Goal: Task Accomplishment & Management: Use online tool/utility

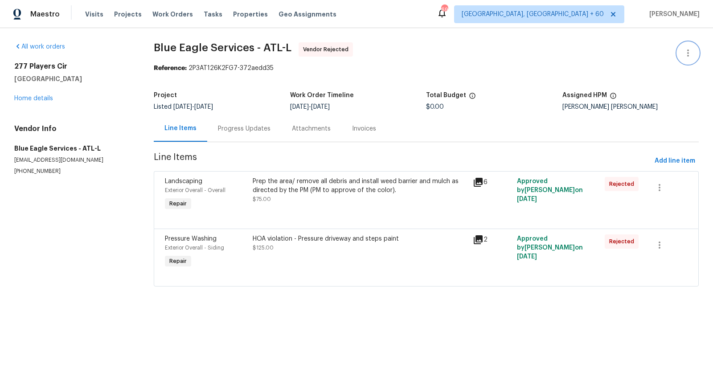
click at [692, 54] on icon "button" at bounding box center [688, 53] width 11 height 11
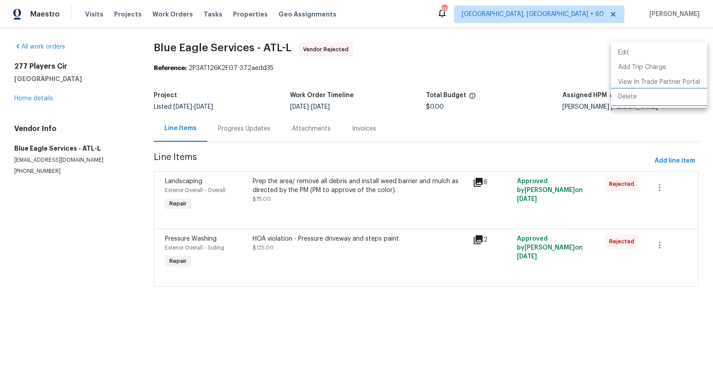
click at [635, 91] on li "Delete" at bounding box center [659, 97] width 96 height 15
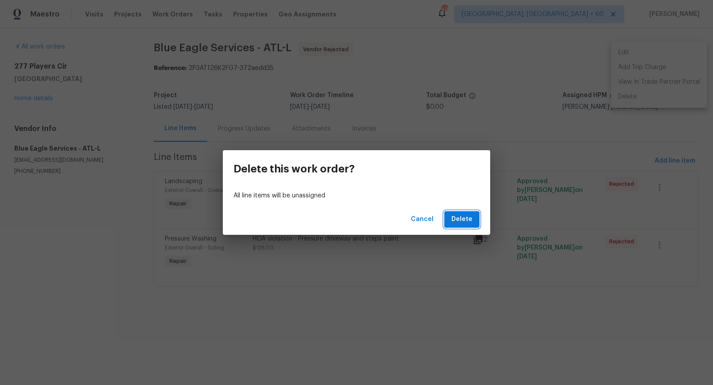
click at [460, 217] on span "Delete" at bounding box center [462, 219] width 21 height 11
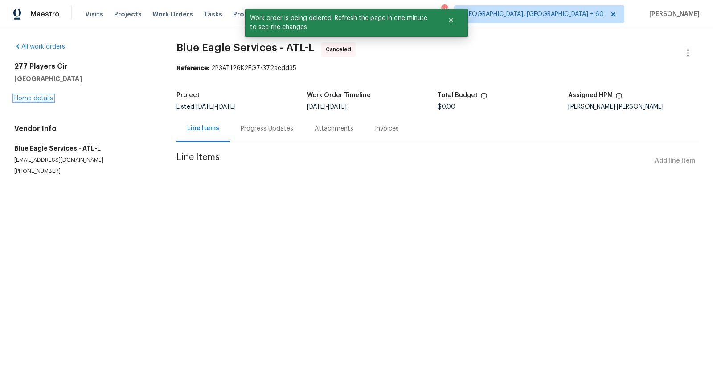
click at [30, 95] on link "Home details" at bounding box center [33, 98] width 39 height 6
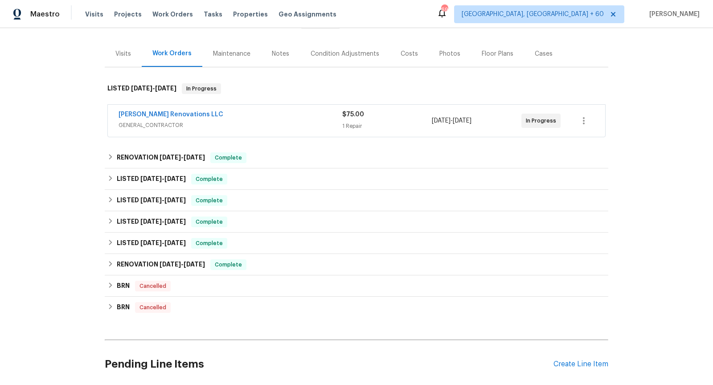
scroll to position [288, 0]
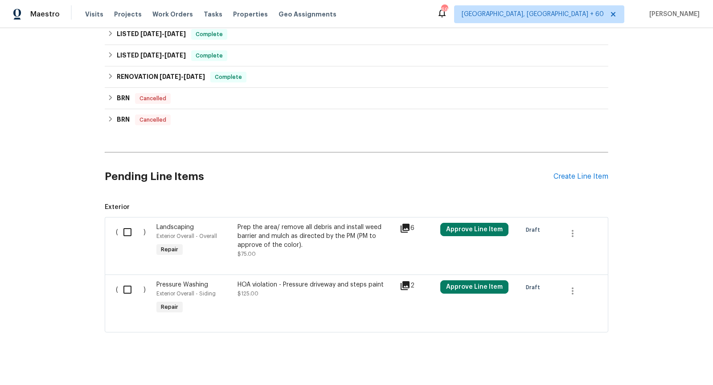
click at [124, 223] on input "checkbox" at bounding box center [130, 232] width 25 height 19
checkbox input "true"
click at [128, 286] on input "checkbox" at bounding box center [130, 289] width 25 height 19
checkbox input "true"
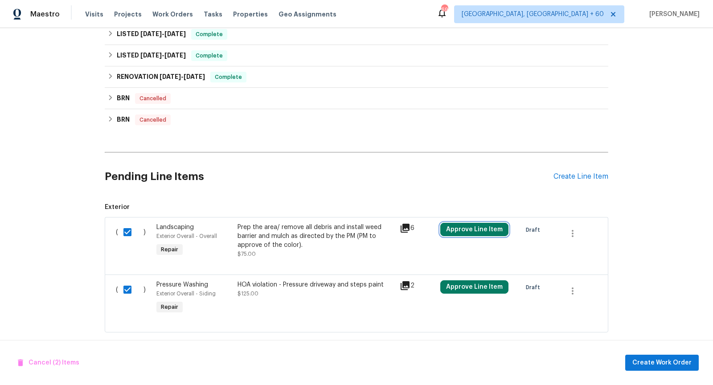
click at [489, 225] on button "Approve Line Item" at bounding box center [474, 229] width 68 height 13
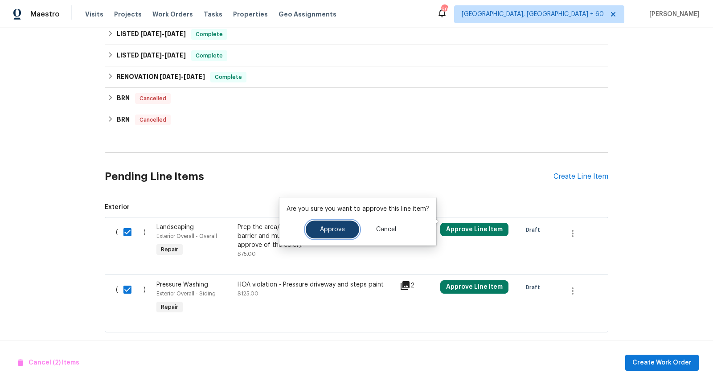
click at [331, 229] on span "Approve" at bounding box center [332, 229] width 25 height 7
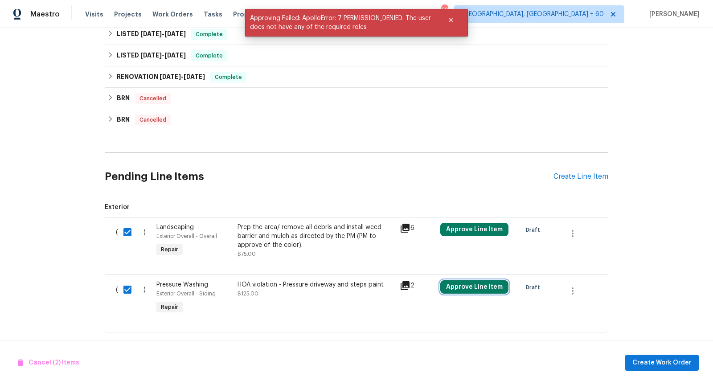
click at [463, 280] on button "Approve Line Item" at bounding box center [474, 286] width 68 height 13
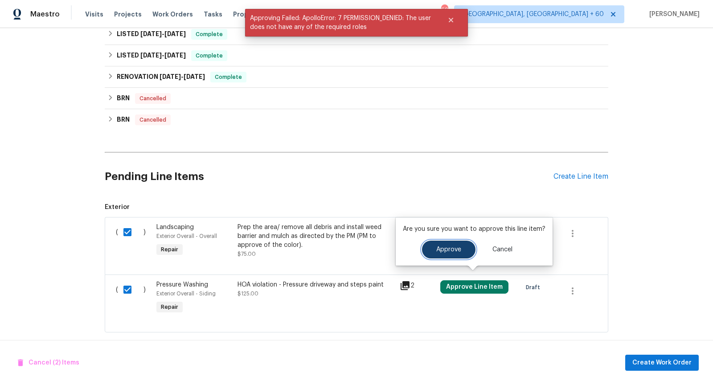
click at [432, 247] on button "Approve" at bounding box center [448, 250] width 53 height 18
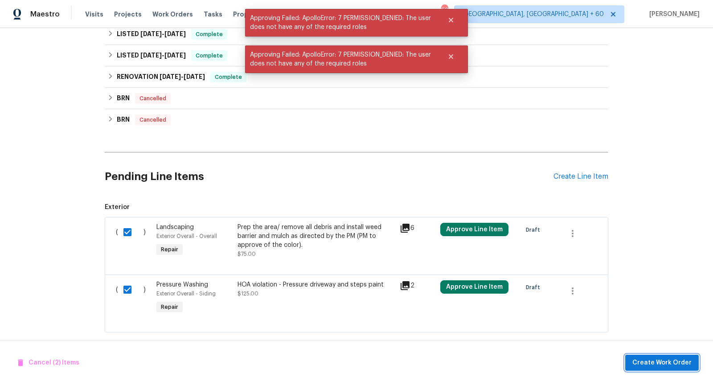
click at [669, 358] on span "Create Work Order" at bounding box center [661, 362] width 59 height 11
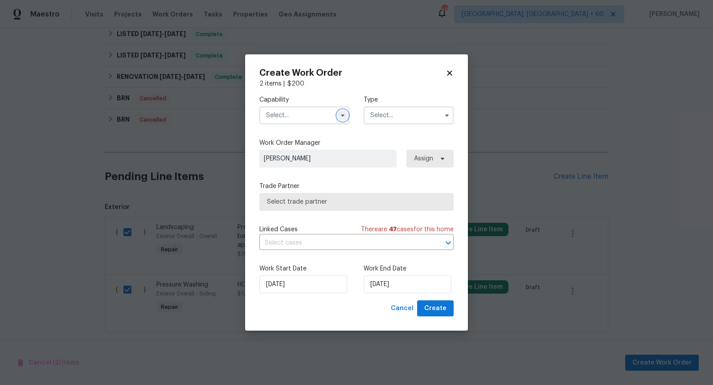
click at [340, 116] on icon "button" at bounding box center [342, 115] width 7 height 7
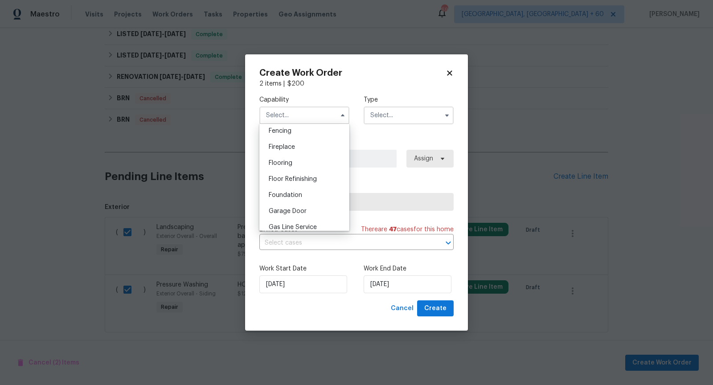
scroll to position [358, 0]
click at [306, 200] on span "General Contractor" at bounding box center [297, 202] width 57 height 6
type input "General Contractor"
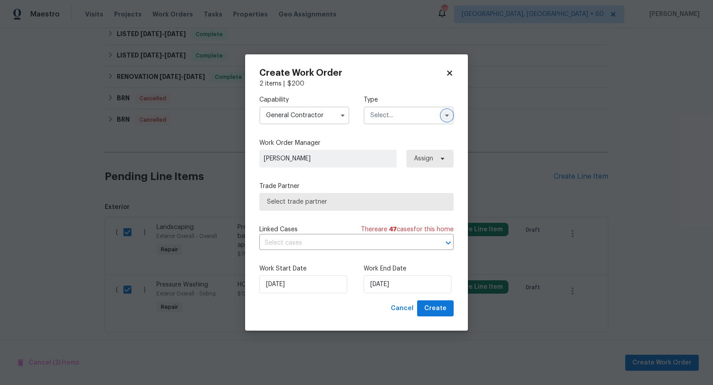
click at [446, 115] on icon "button" at bounding box center [447, 116] width 4 height 2
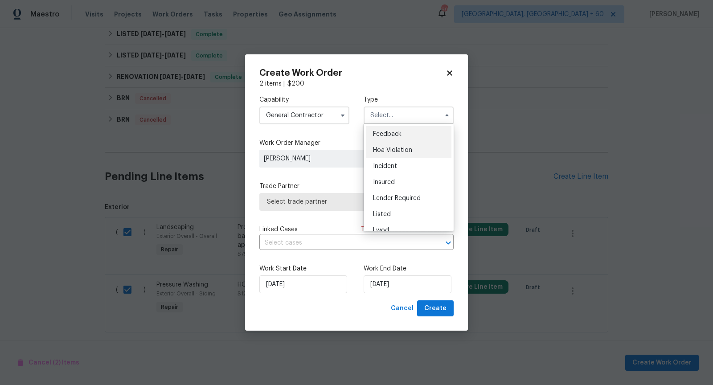
click at [405, 147] on span "Hoa Violation" at bounding box center [392, 150] width 39 height 6
type input "Hoa Violation"
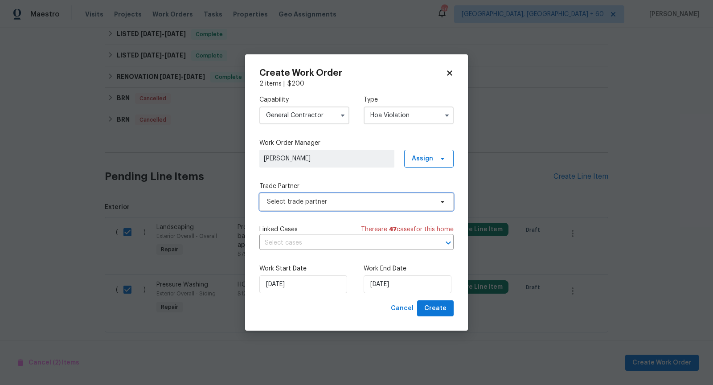
click at [435, 197] on span "Select trade partner" at bounding box center [356, 202] width 194 height 18
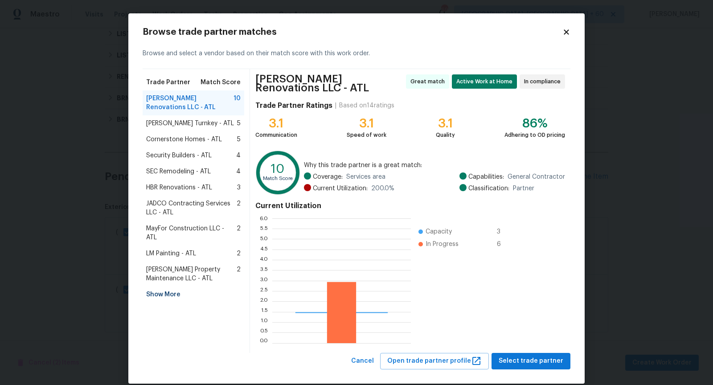
scroll to position [125, 139]
click at [163, 119] on span "[PERSON_NAME] Turnkey - ATL" at bounding box center [190, 123] width 88 height 9
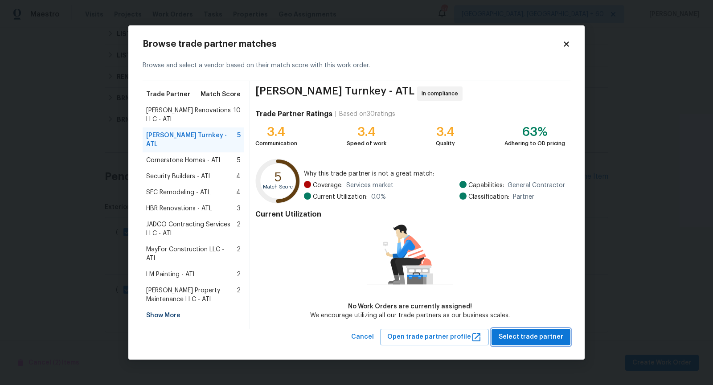
click at [526, 337] on span "Select trade partner" at bounding box center [531, 337] width 65 height 11
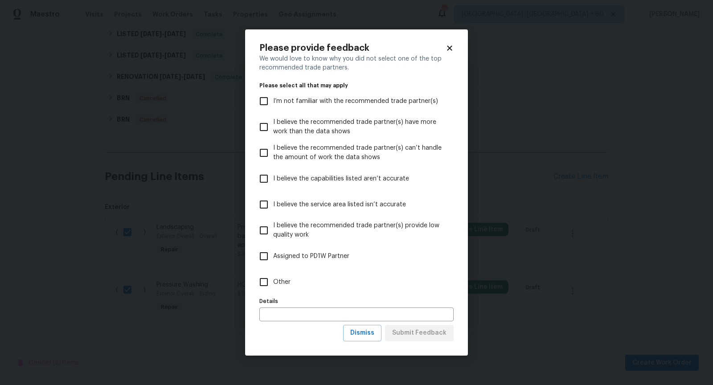
click at [265, 282] on input "Other" at bounding box center [263, 282] width 19 height 19
checkbox input "true"
click at [418, 332] on span "Submit Feedback" at bounding box center [419, 333] width 54 height 11
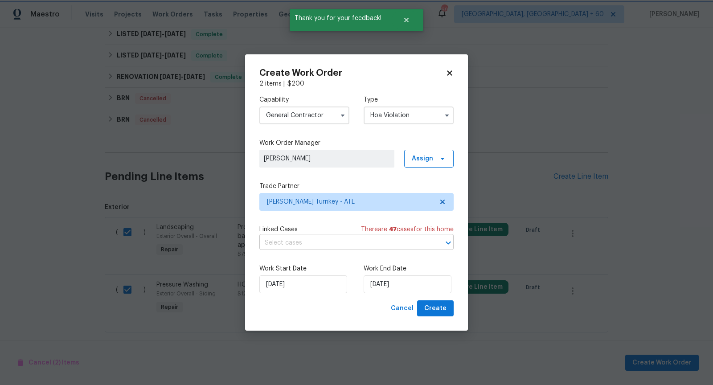
click at [443, 242] on button "Open" at bounding box center [448, 243] width 12 height 12
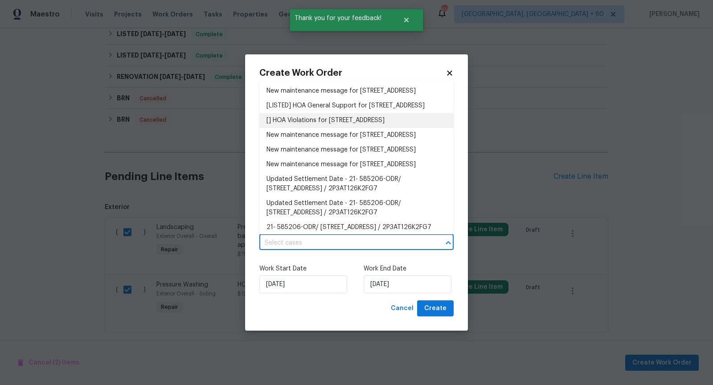
click at [342, 128] on li "[] HOA Violations for [STREET_ADDRESS]" at bounding box center [356, 120] width 194 height 15
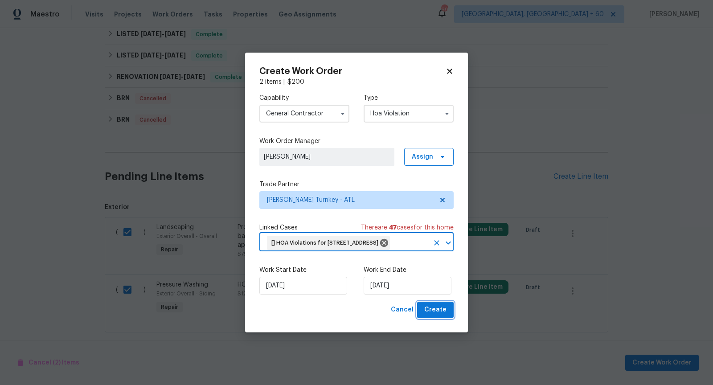
click at [438, 316] on span "Create" at bounding box center [435, 309] width 22 height 11
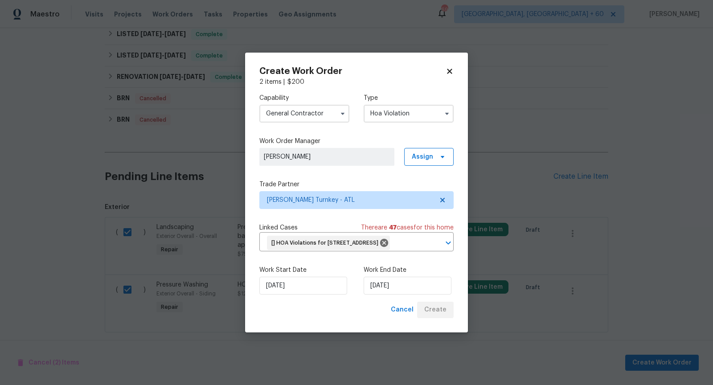
checkbox input "false"
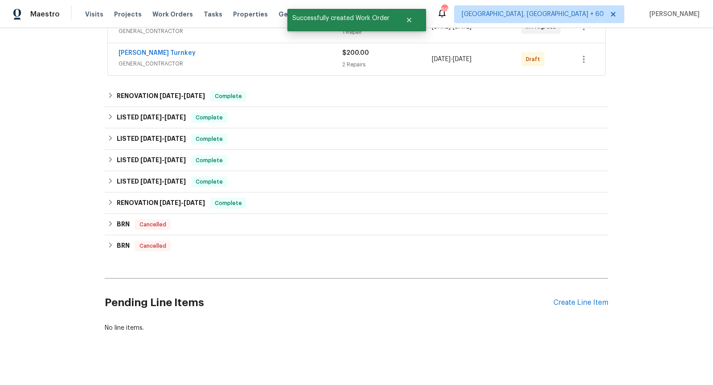
scroll to position [0, 0]
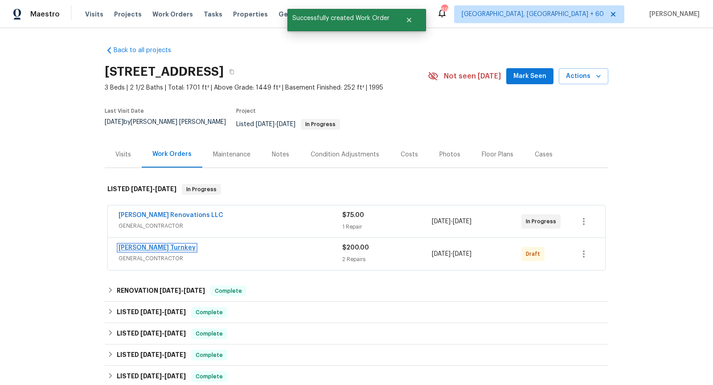
click at [152, 245] on link "[PERSON_NAME] Turnkey" at bounding box center [157, 248] width 77 height 6
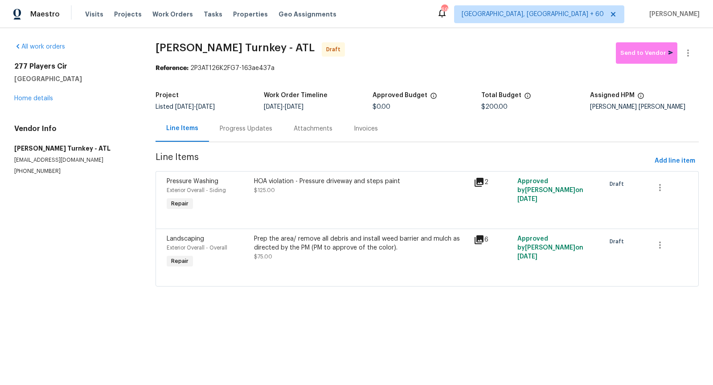
click at [242, 133] on div "Progress Updates" at bounding box center [246, 128] width 74 height 26
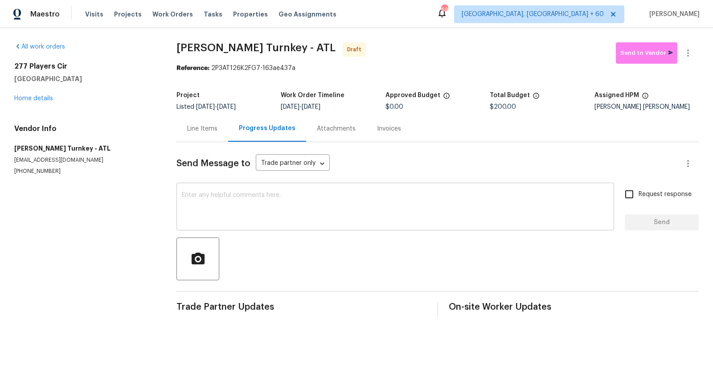
click at [240, 209] on textarea at bounding box center [395, 207] width 427 height 31
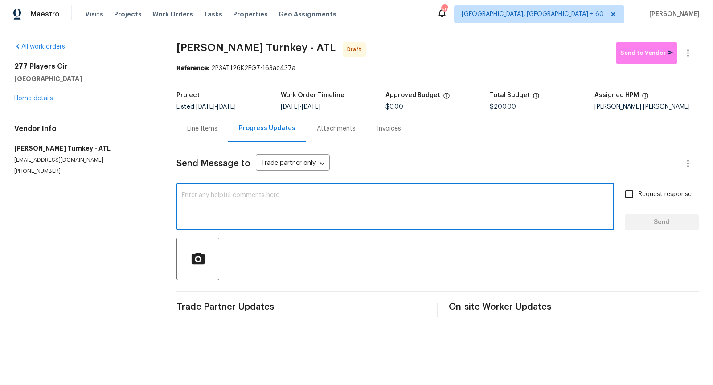
paste textarea "Hi, I'm [PERSON_NAME] from Opendoor. Just wanted to check if you received the w…"
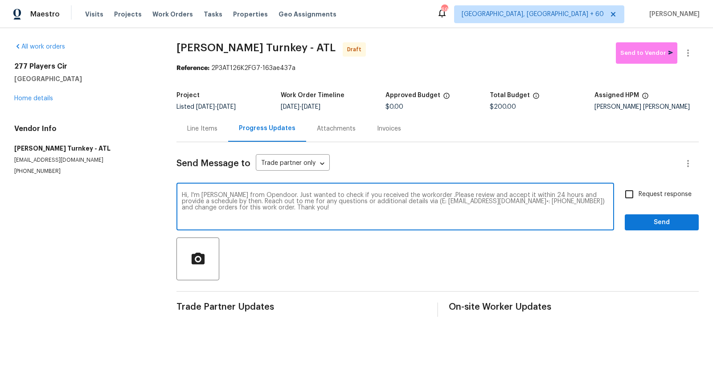
type textarea "Hi, I'm [PERSON_NAME] from Opendoor. Just wanted to check if you received the w…"
click at [635, 196] on input "Request response" at bounding box center [629, 194] width 19 height 19
checkbox input "true"
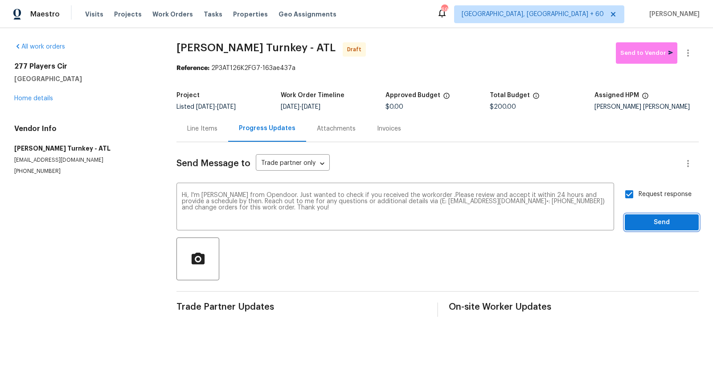
click at [676, 226] on span "Send" at bounding box center [662, 222] width 60 height 11
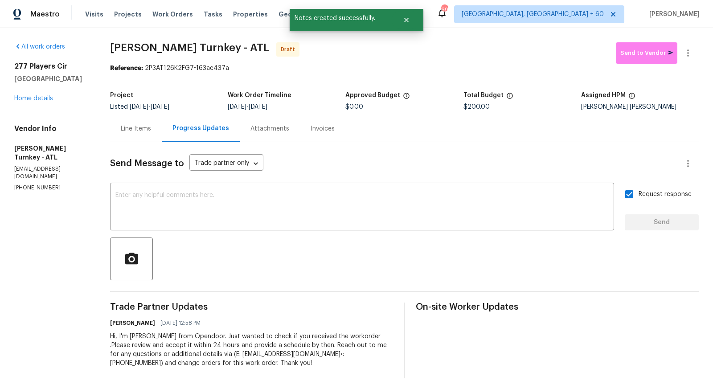
scroll to position [7, 0]
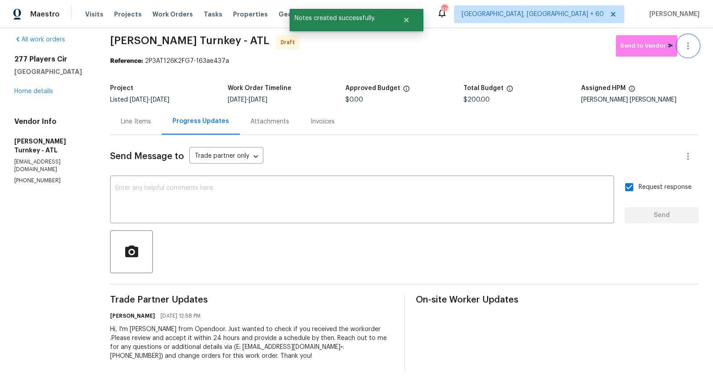
click at [689, 41] on icon "button" at bounding box center [688, 46] width 11 height 11
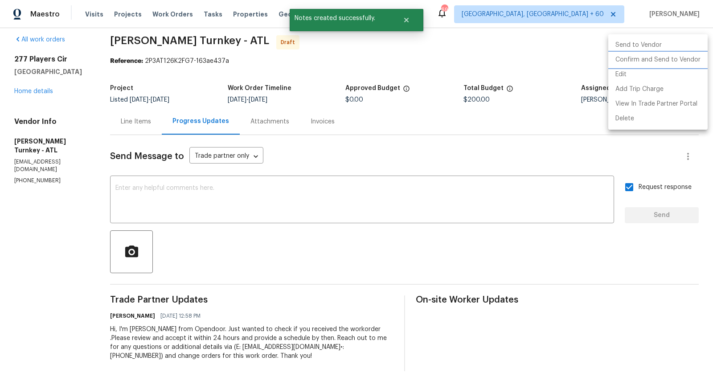
click at [661, 56] on li "Confirm and Send to Vendor" at bounding box center [657, 60] width 99 height 15
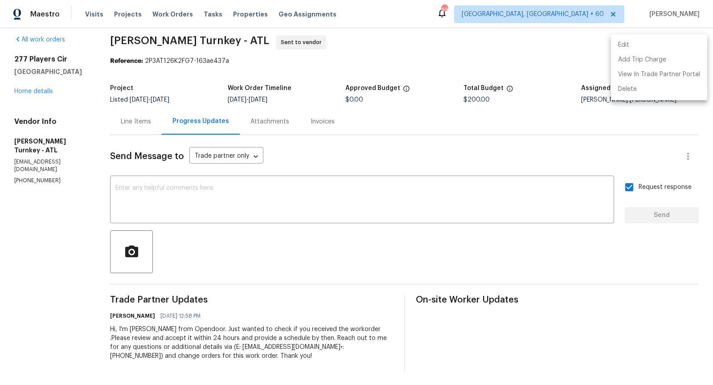
click at [32, 90] on div at bounding box center [356, 192] width 713 height 385
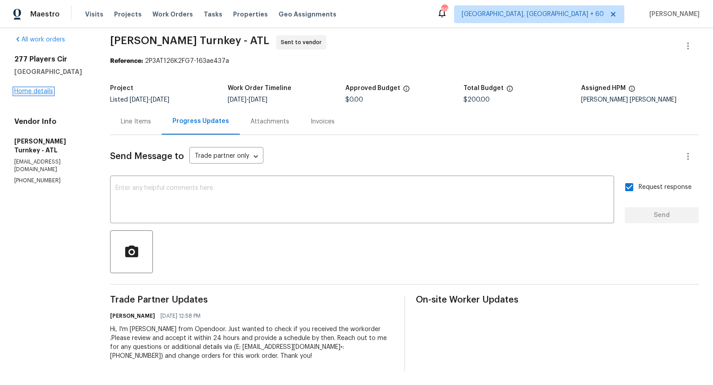
click at [36, 92] on link "Home details" at bounding box center [33, 91] width 39 height 6
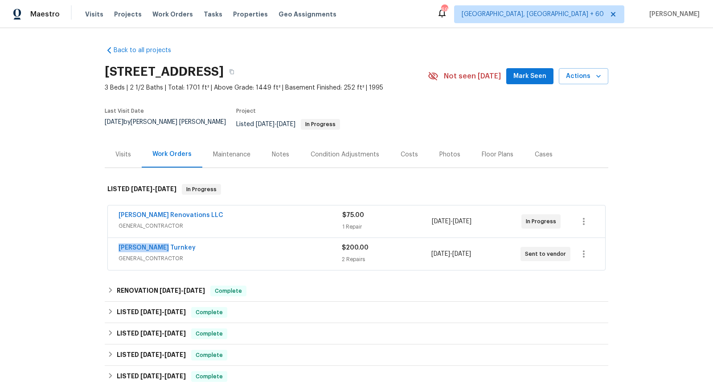
drag, startPoint x: 172, startPoint y: 240, endPoint x: 117, endPoint y: 241, distance: 54.4
click at [117, 241] on div "[PERSON_NAME] Turnkey GENERAL_CONTRACTOR $200.00 2 Repairs [DATE] - [DATE] Sent…" at bounding box center [356, 254] width 497 height 32
click at [178, 243] on div "[PERSON_NAME] Turnkey" at bounding box center [230, 248] width 223 height 11
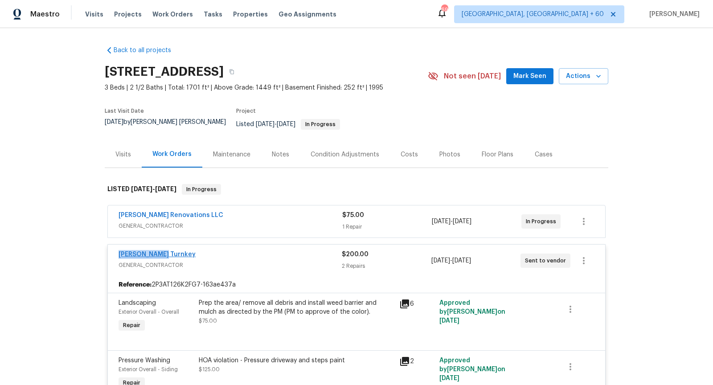
drag, startPoint x: 164, startPoint y: 246, endPoint x: 119, endPoint y: 247, distance: 45.5
click at [119, 250] on div "[PERSON_NAME] Turnkey" at bounding box center [230, 255] width 223 height 11
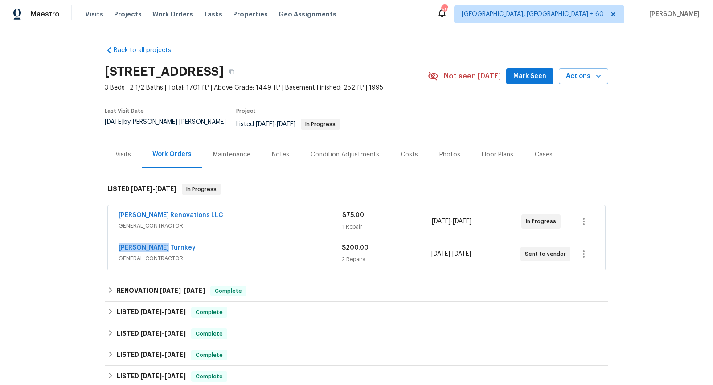
copy link "[PERSON_NAME] Turnkey"
